Goal: Participate in discussion: Engage in conversation with other users on a specific topic

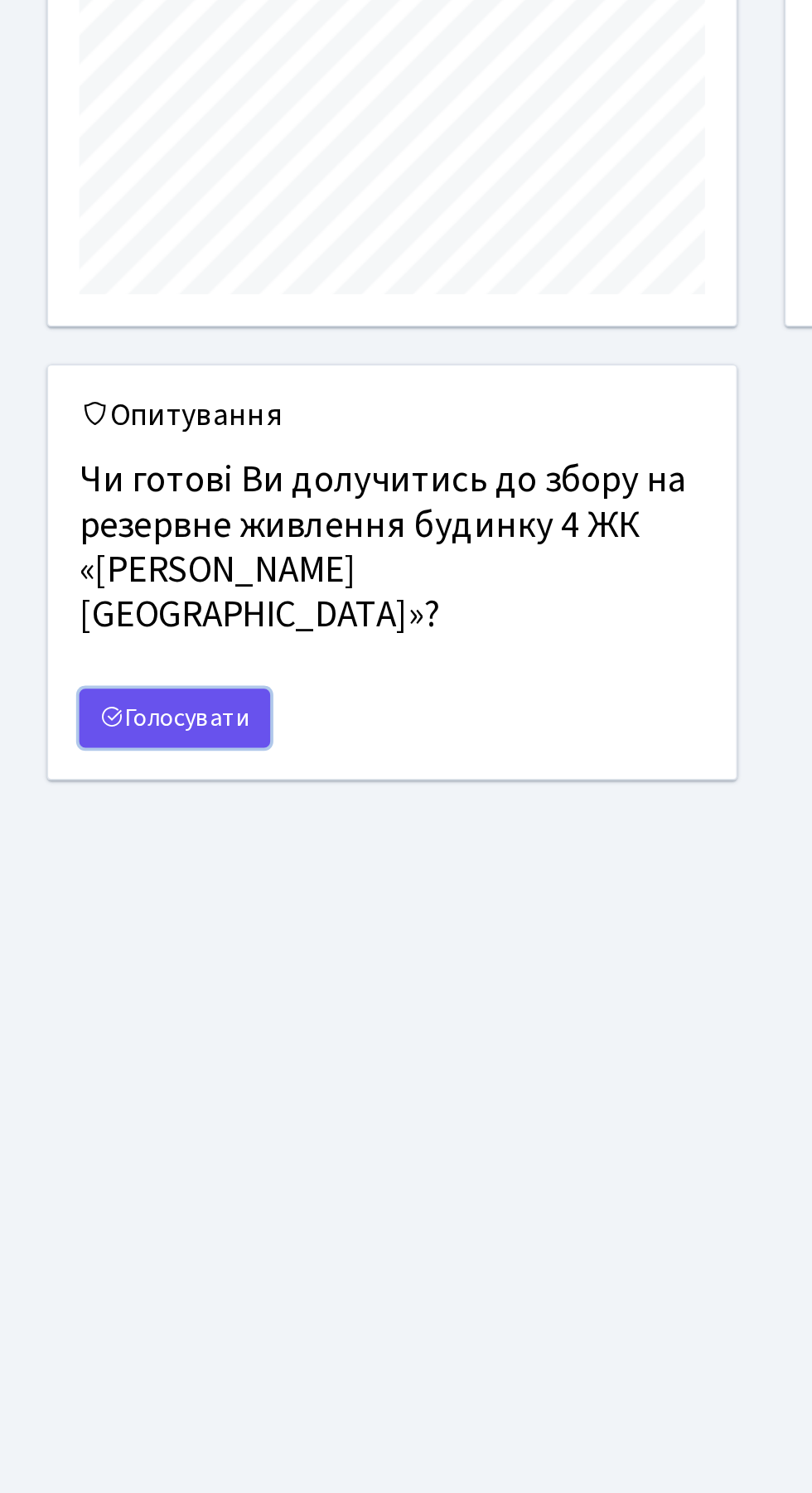
click at [105, 733] on link "Голосувати" at bounding box center [93, 748] width 102 height 31
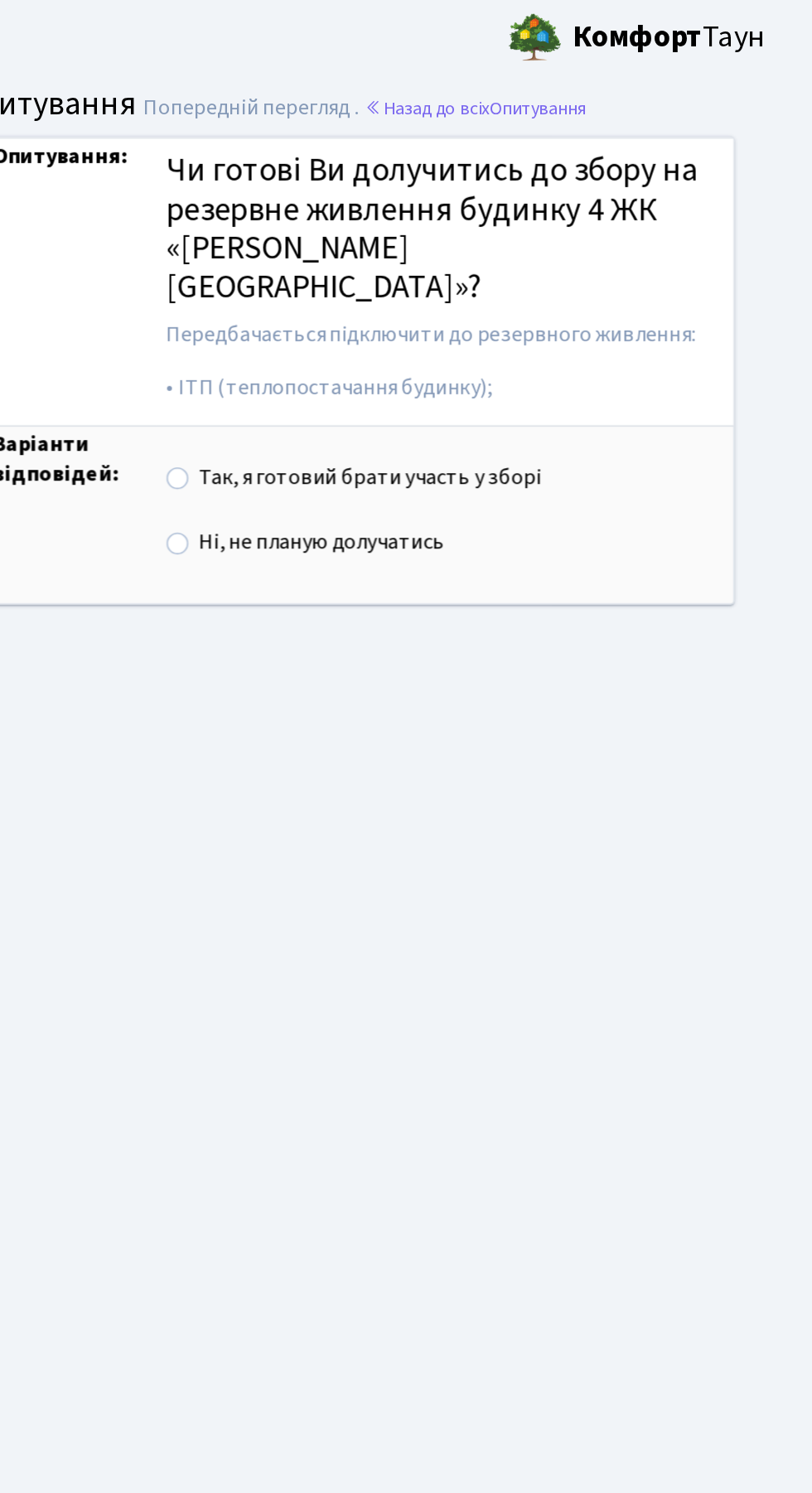
click at [358, 287] on label "Так, я готовий брати участь у зборі" at bounding box center [274, 291] width 209 height 19
click at [181, 287] on input "Так, я готовий брати участь у зборі" at bounding box center [175, 287] width 11 height 11
radio input "true"
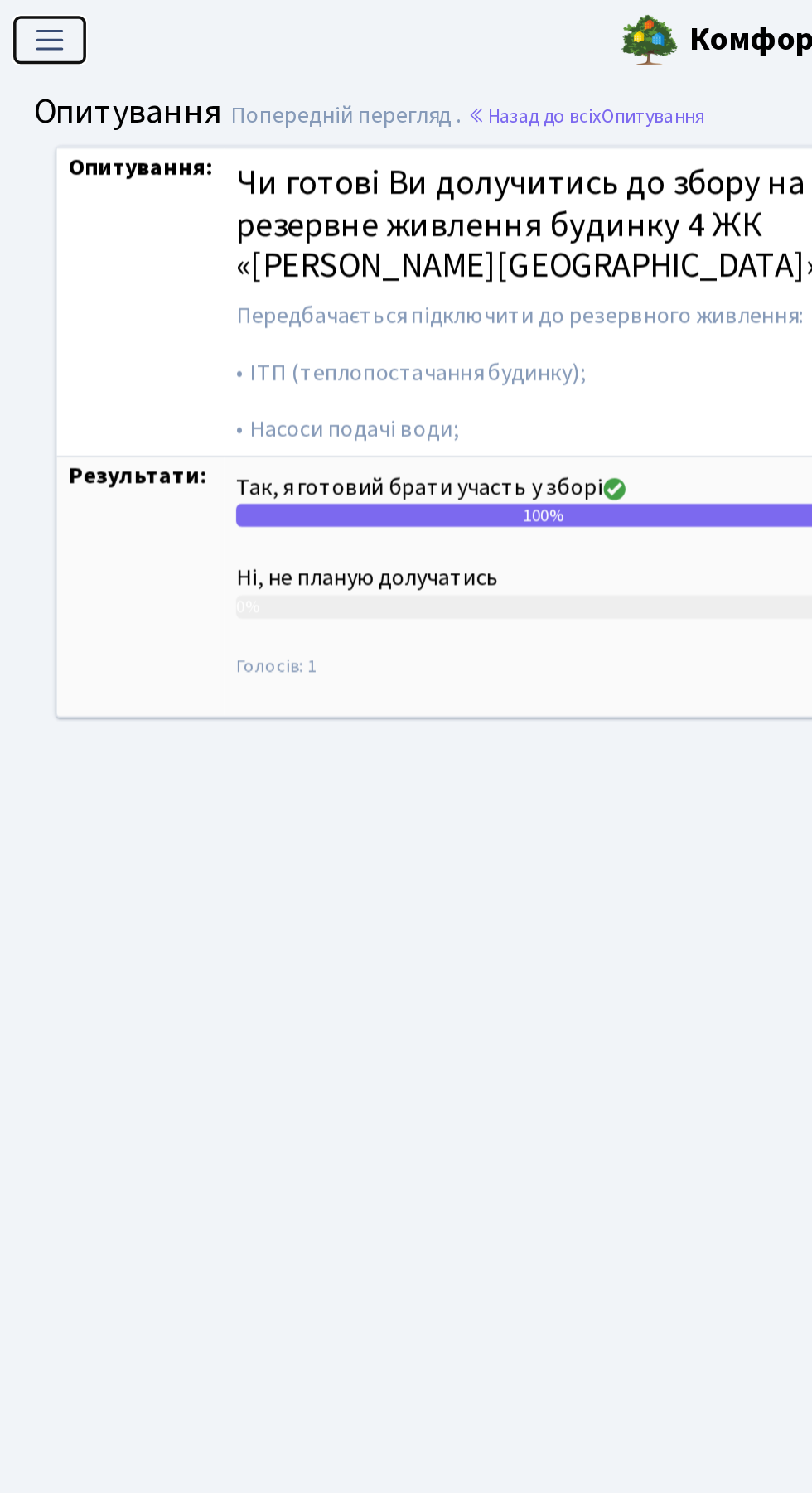
click at [25, 25] on span "Переключити навігацію" at bounding box center [33, 23] width 24 height 19
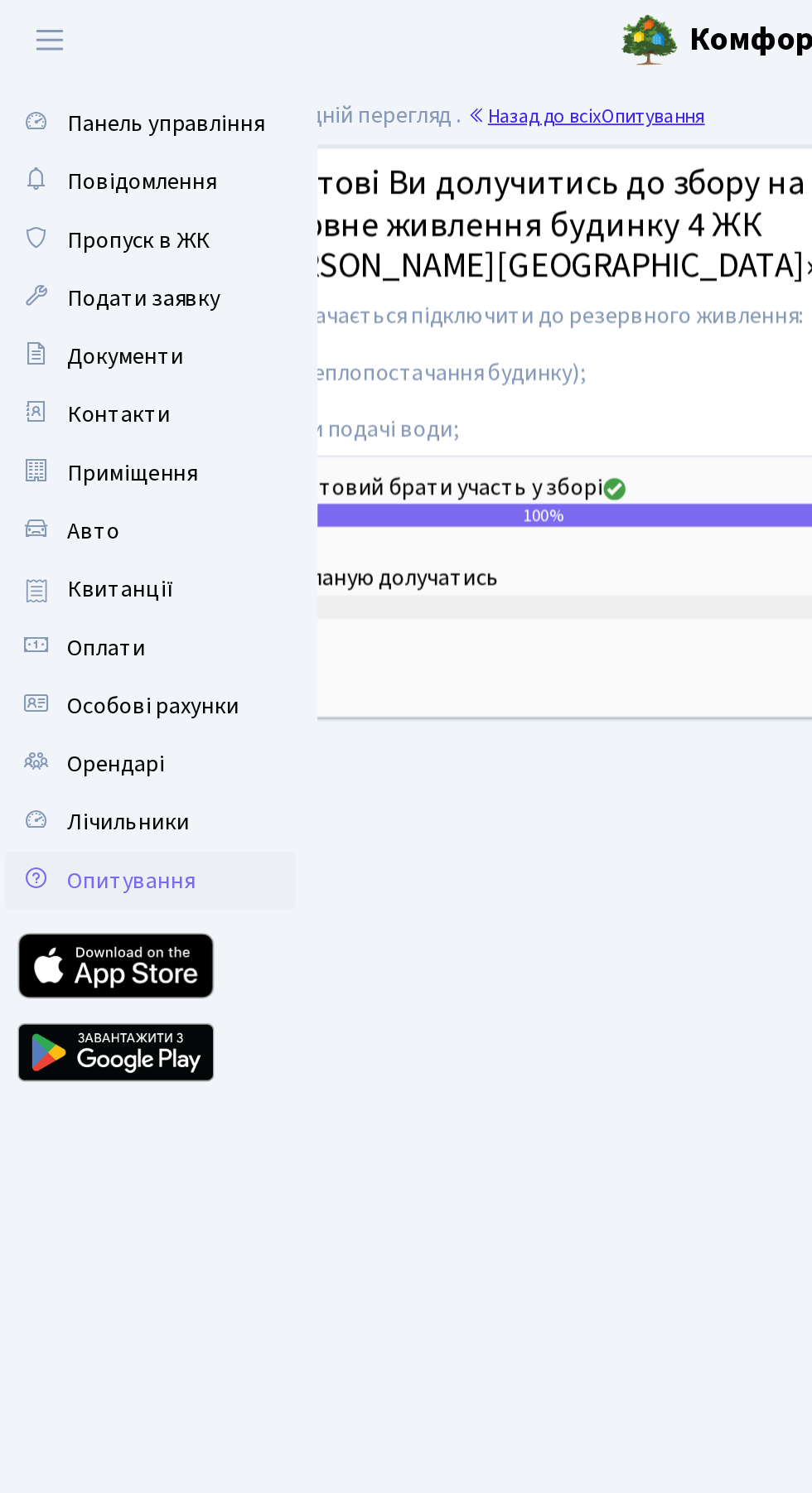
click at [348, 72] on link "Назад до всіх Опитування" at bounding box center [339, 66] width 135 height 16
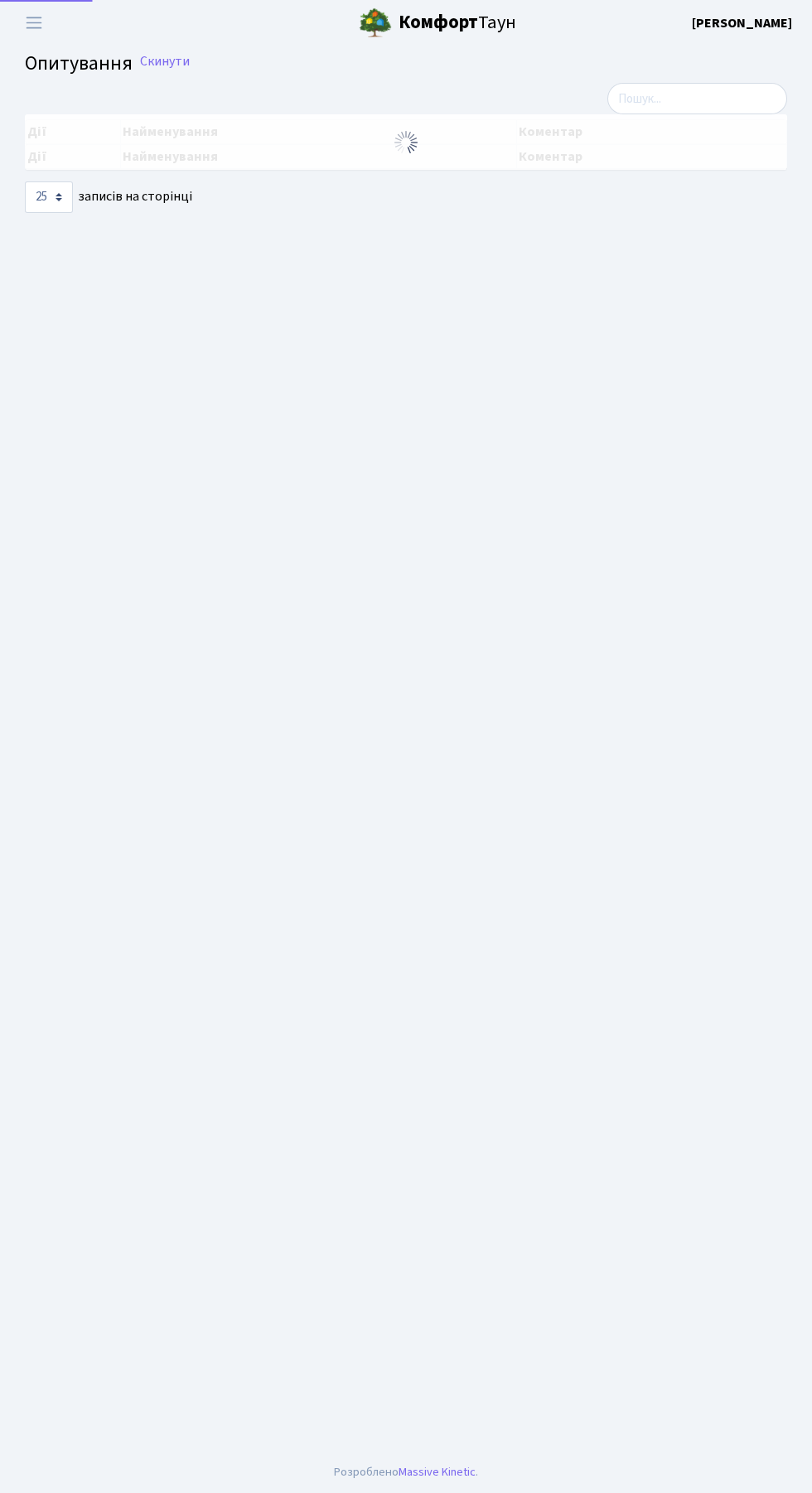
select select "25"
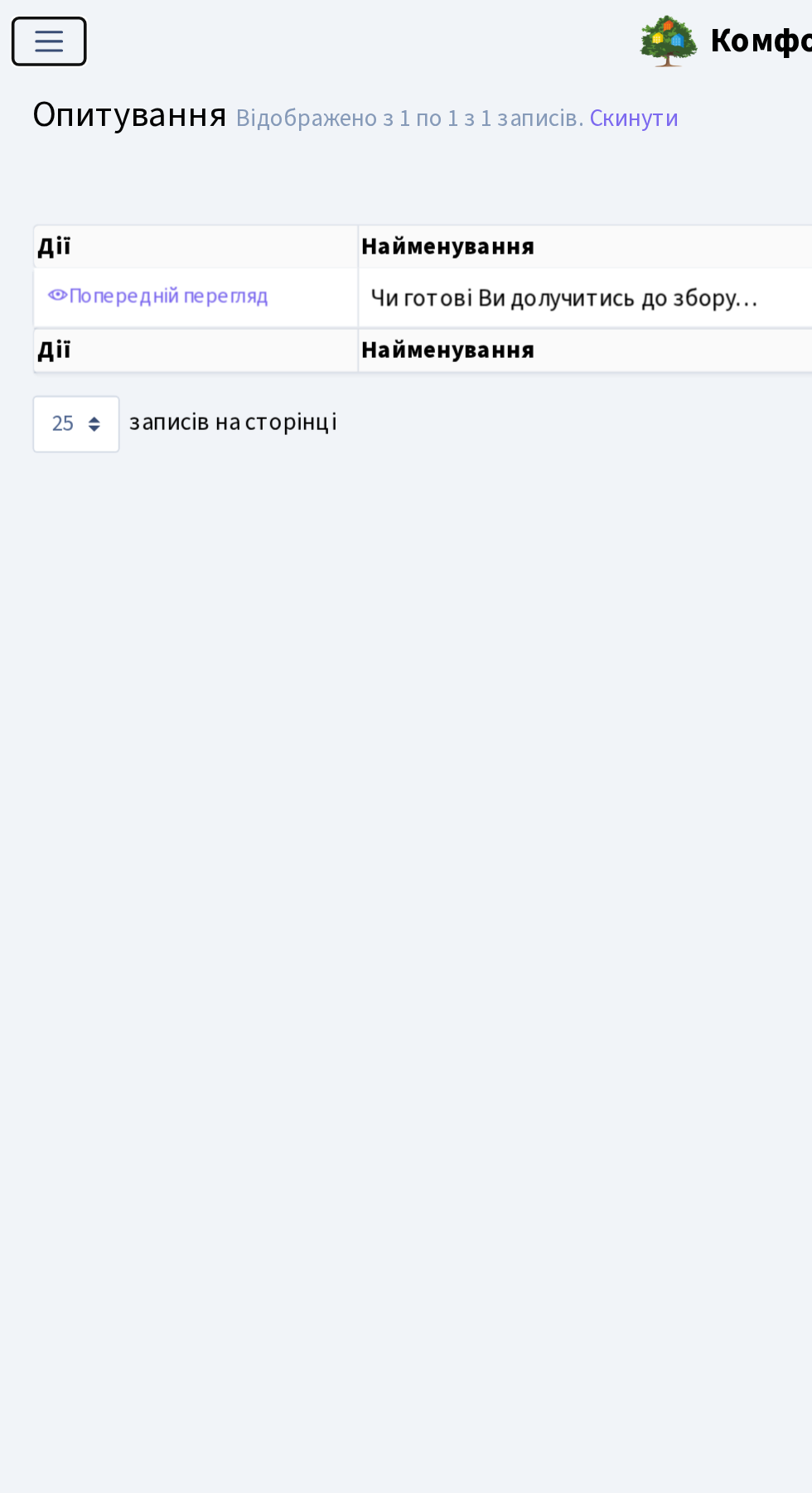
click at [22, 33] on button "Переключити навігацію" at bounding box center [34, 23] width 41 height 27
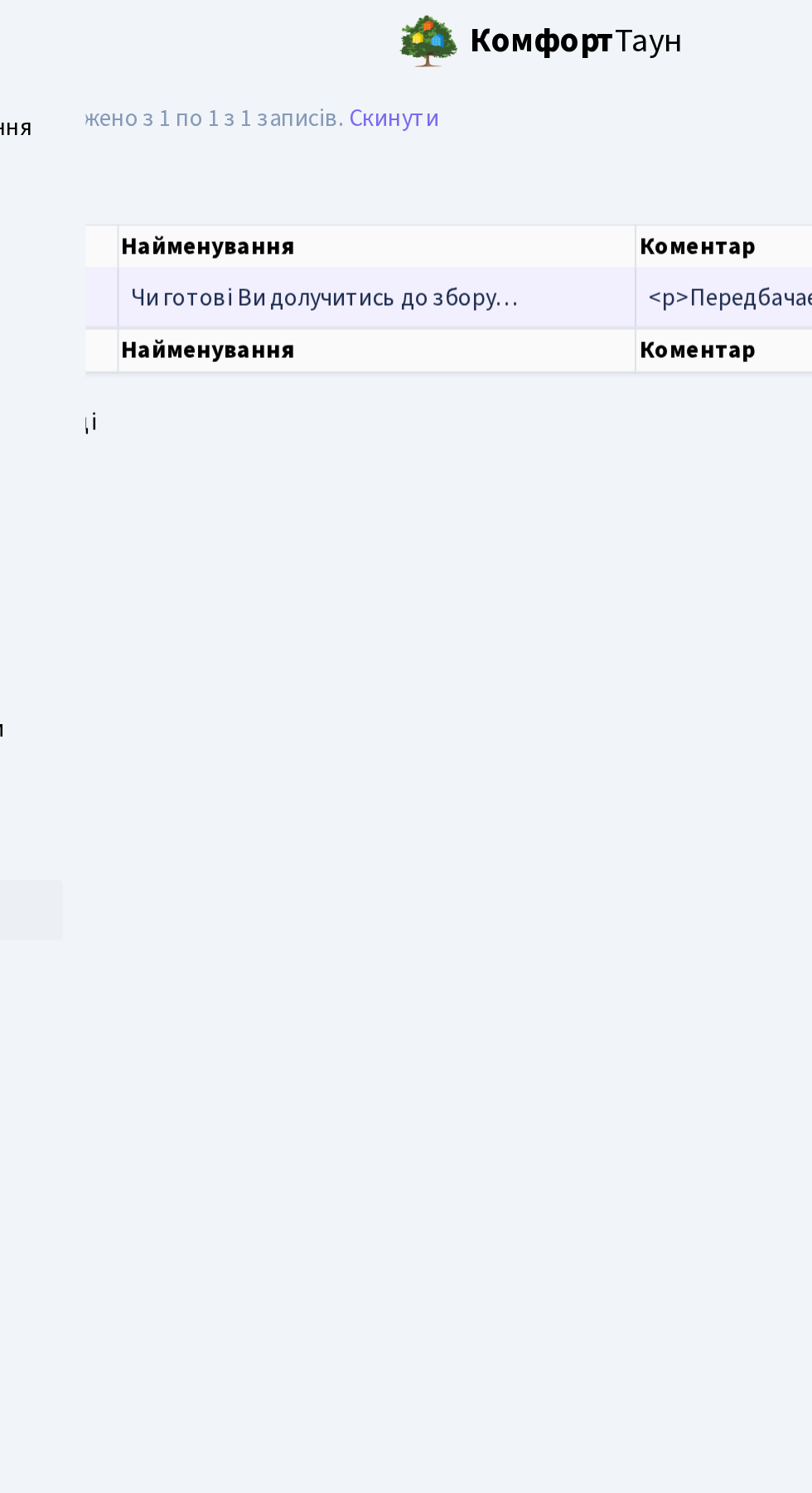
click at [336, 155] on span "Чи готові Ви долучитись до збору…" at bounding box center [318, 164] width 214 height 19
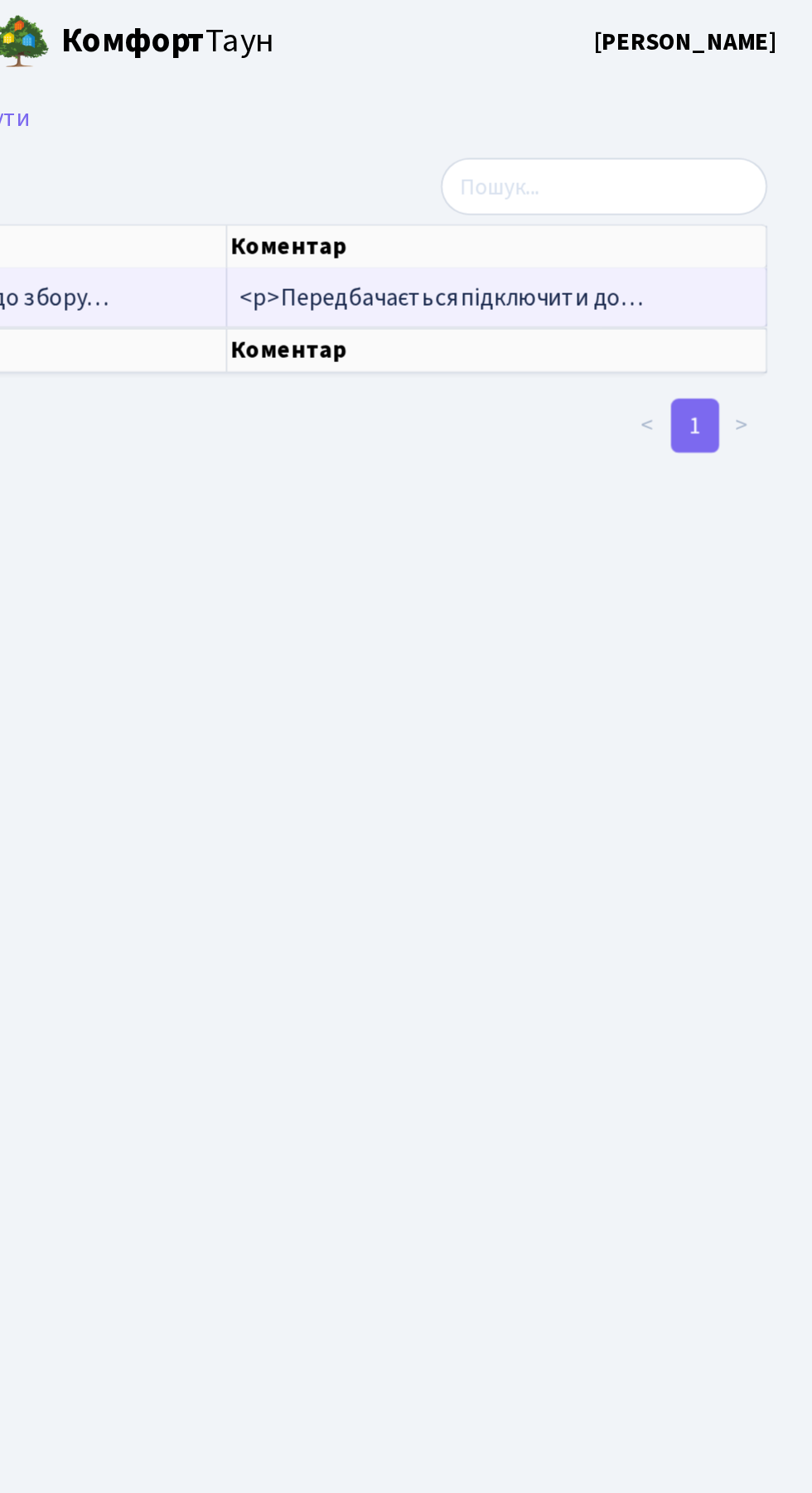
click at [649, 162] on span "<p>Передбачається підключити до…" at bounding box center [607, 164] width 222 height 19
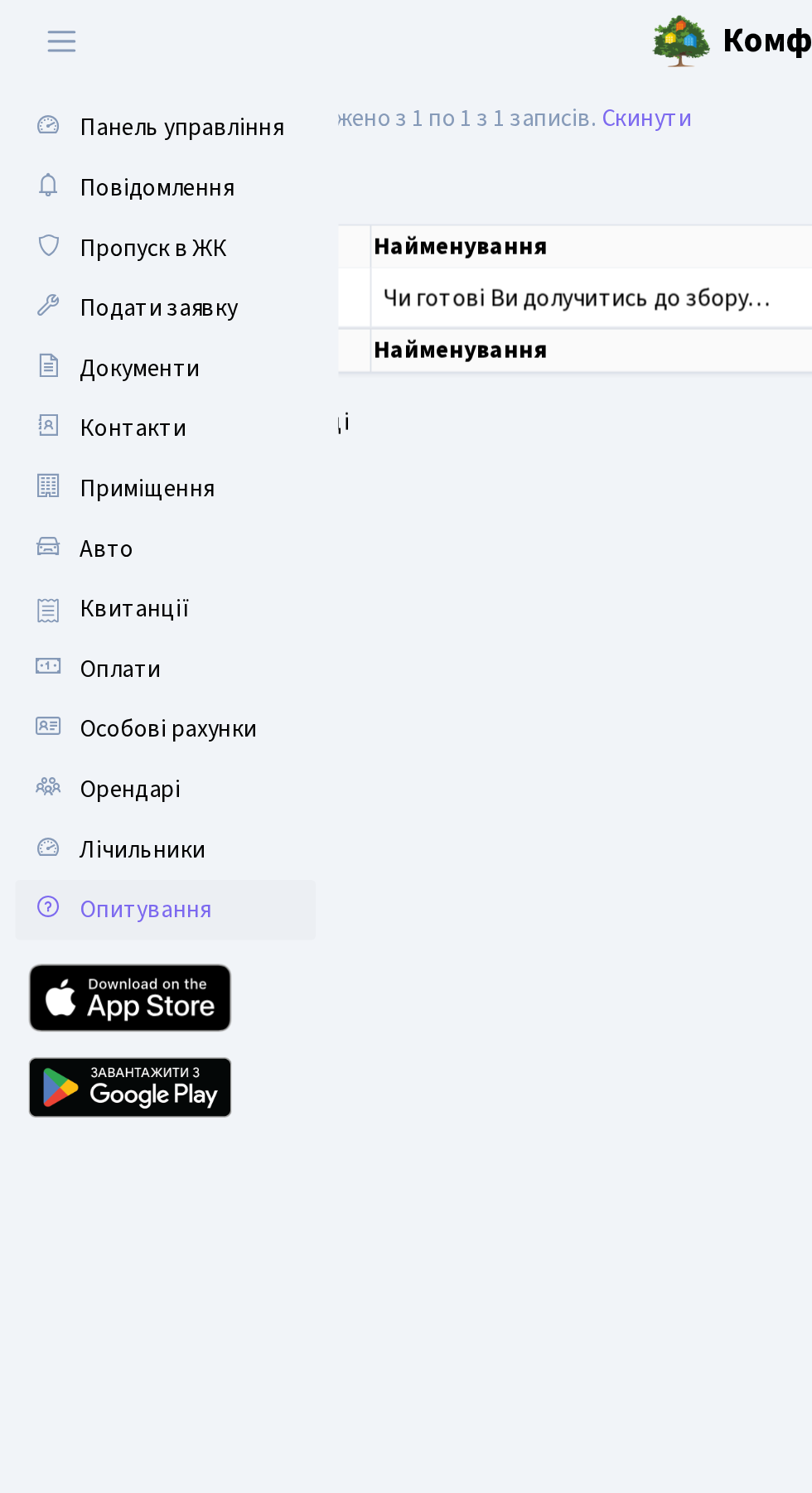
click at [95, 496] on span "Опитування" at bounding box center [80, 501] width 72 height 19
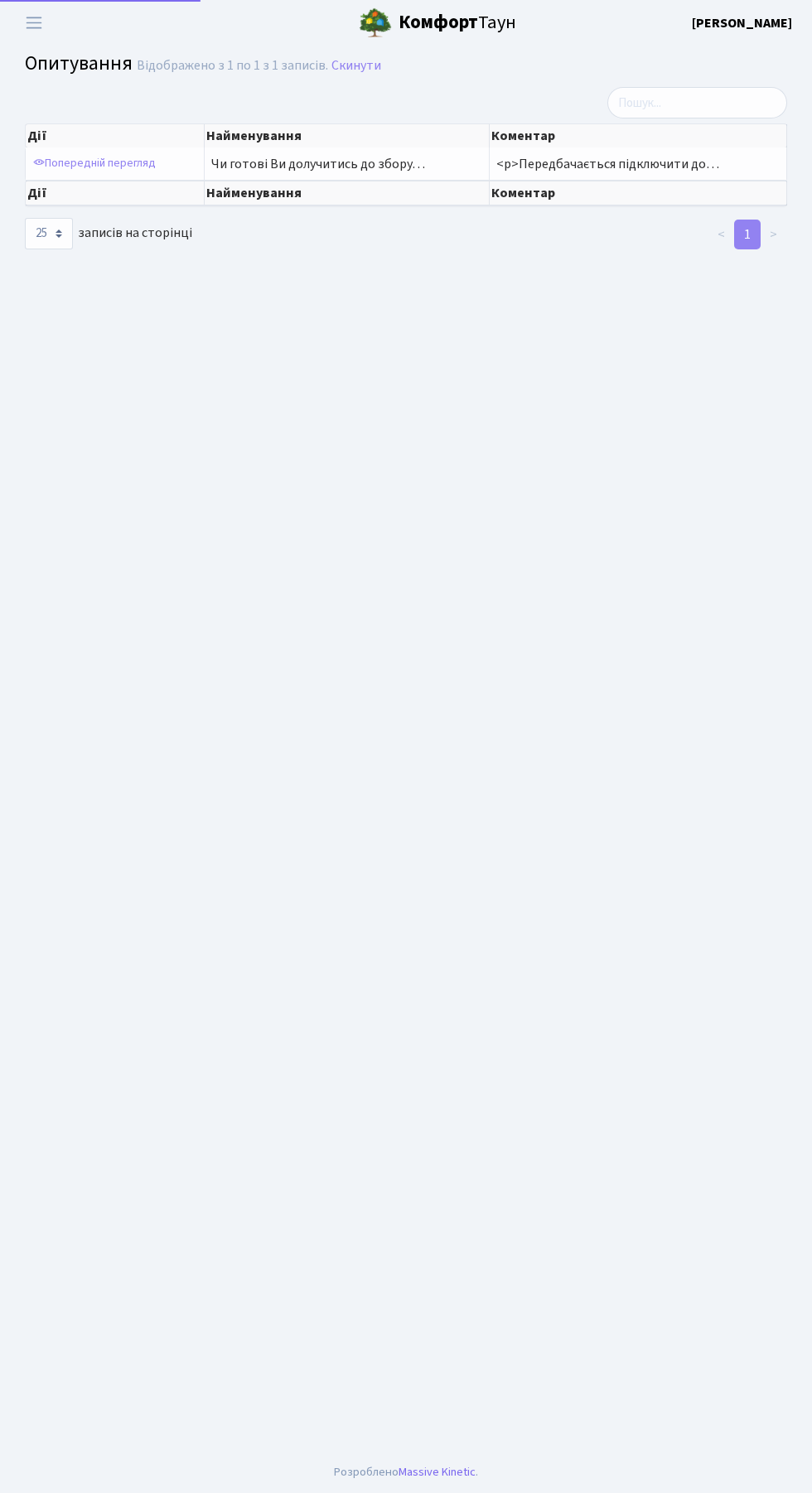
select select "25"
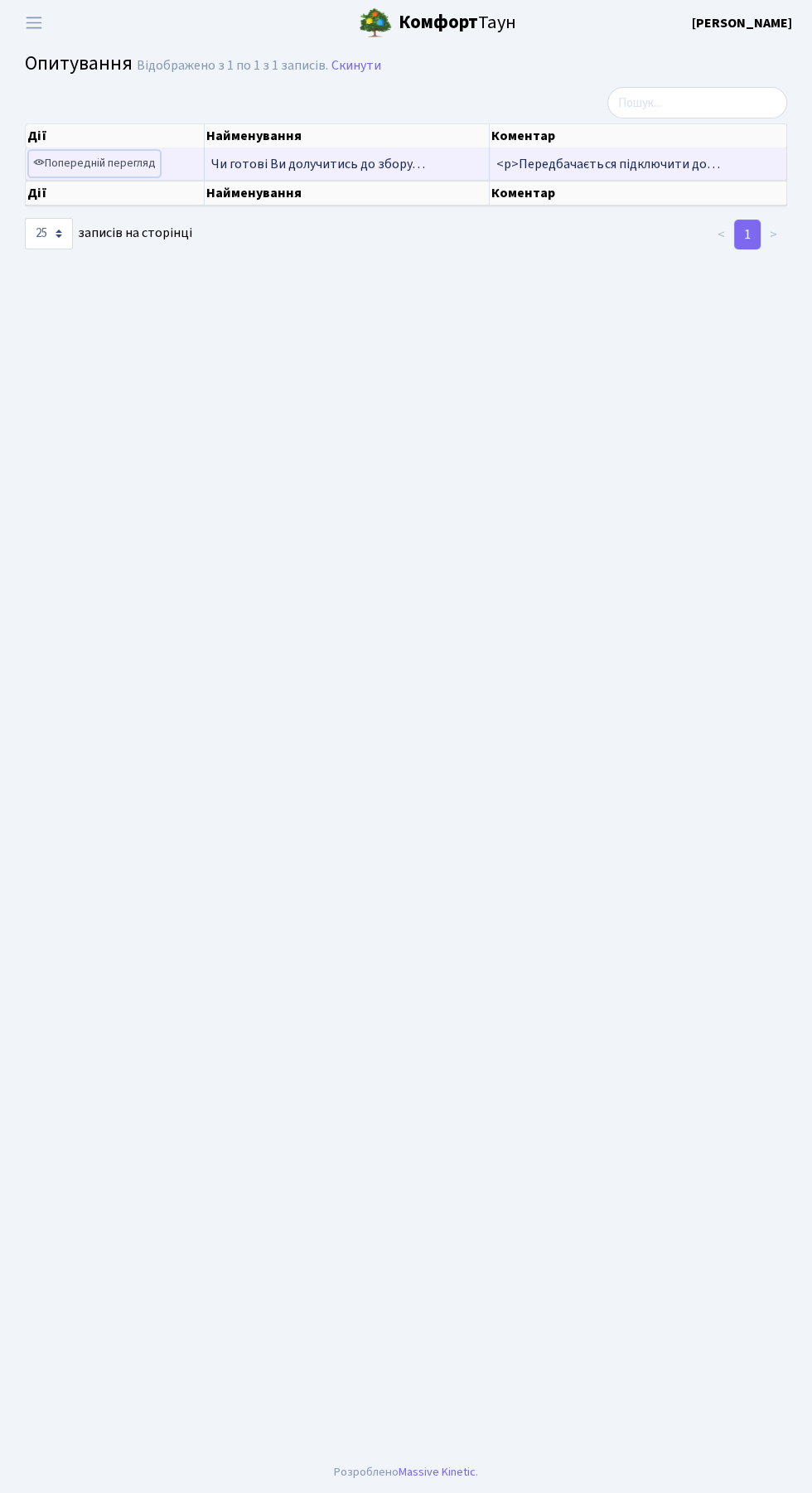
click at [116, 169] on link "Попередній перегляд" at bounding box center [95, 164] width 131 height 25
